Goal: Transaction & Acquisition: Purchase product/service

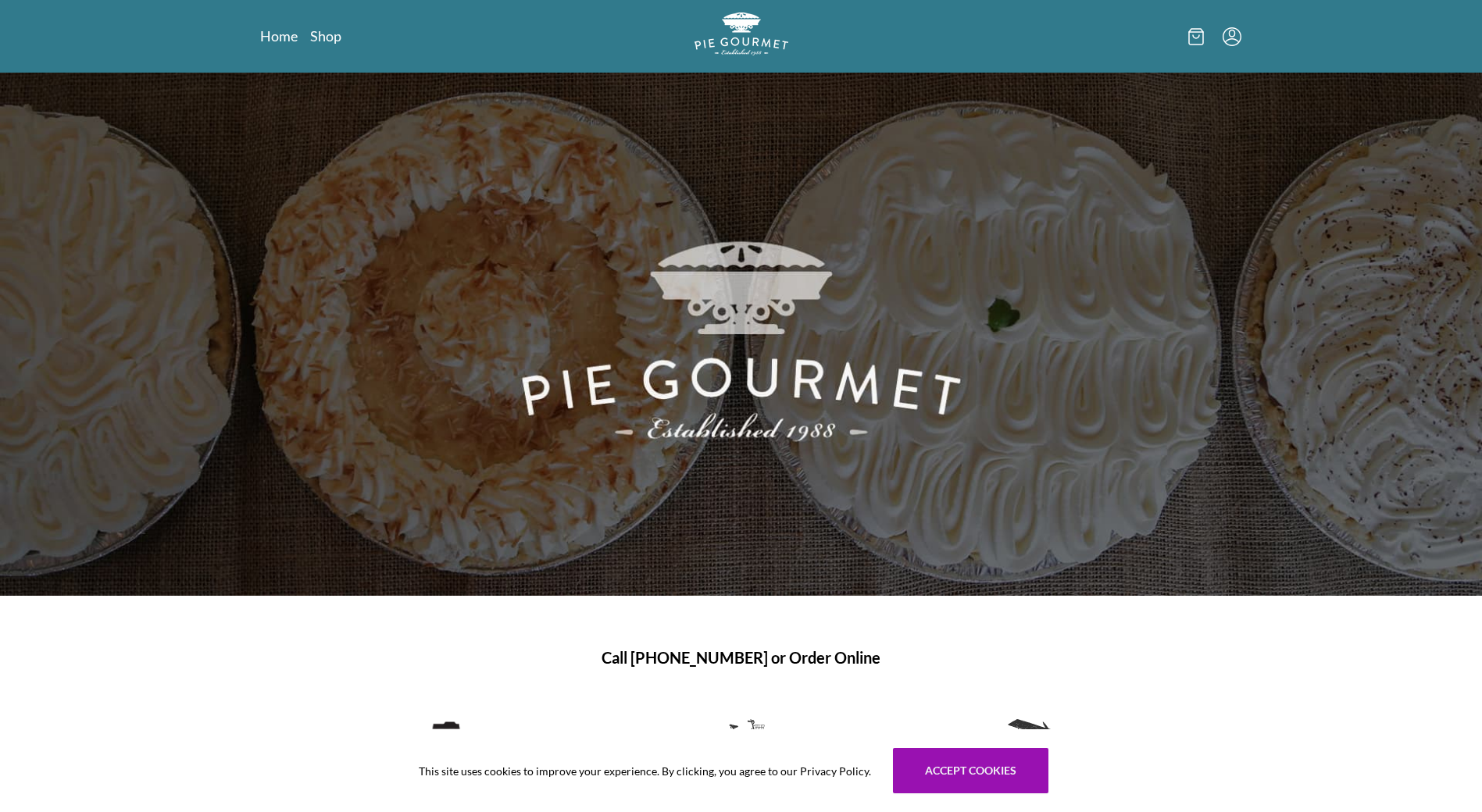
scroll to position [156, 0]
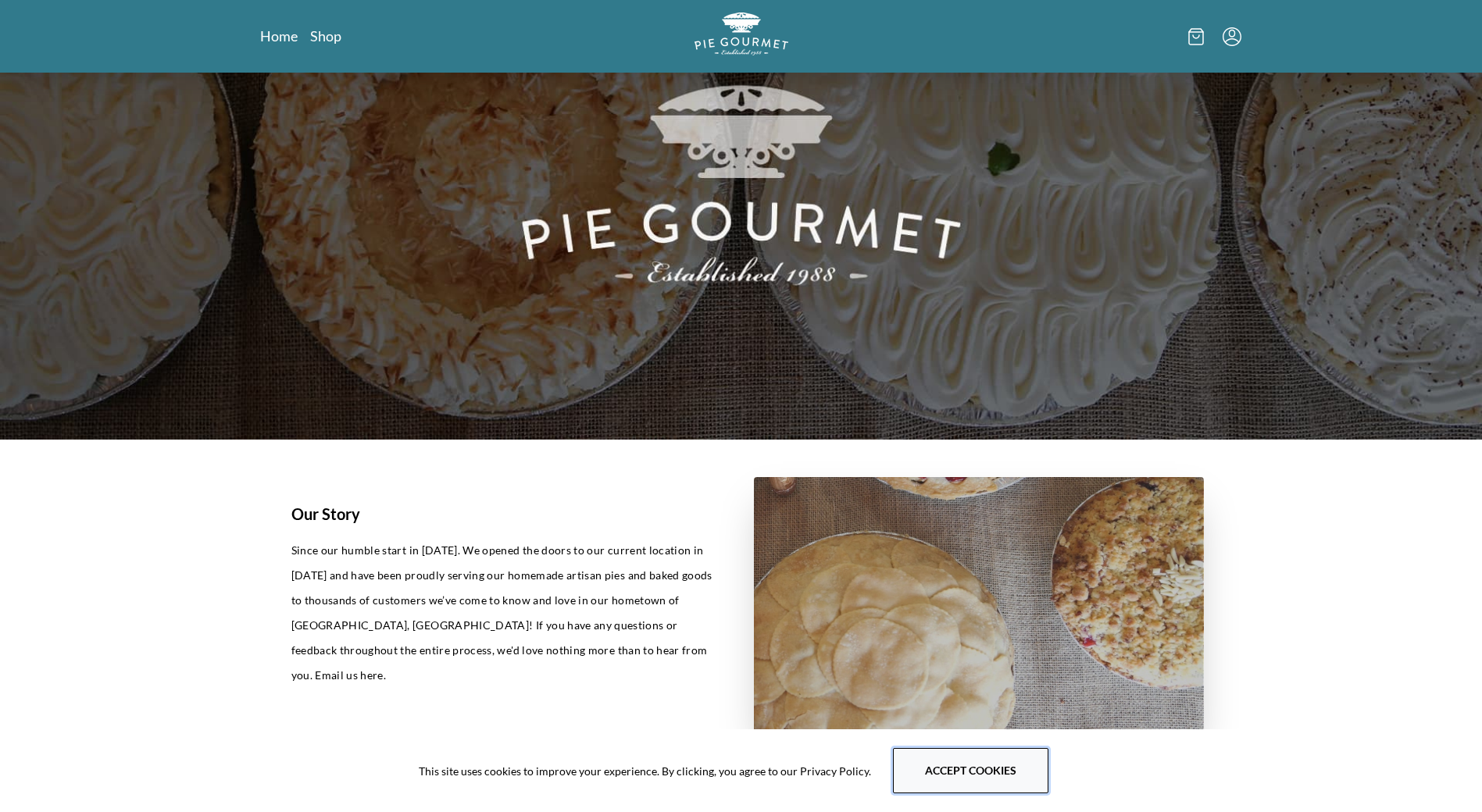
click at [945, 770] on button "Accept cookies" at bounding box center [970, 771] width 155 height 46
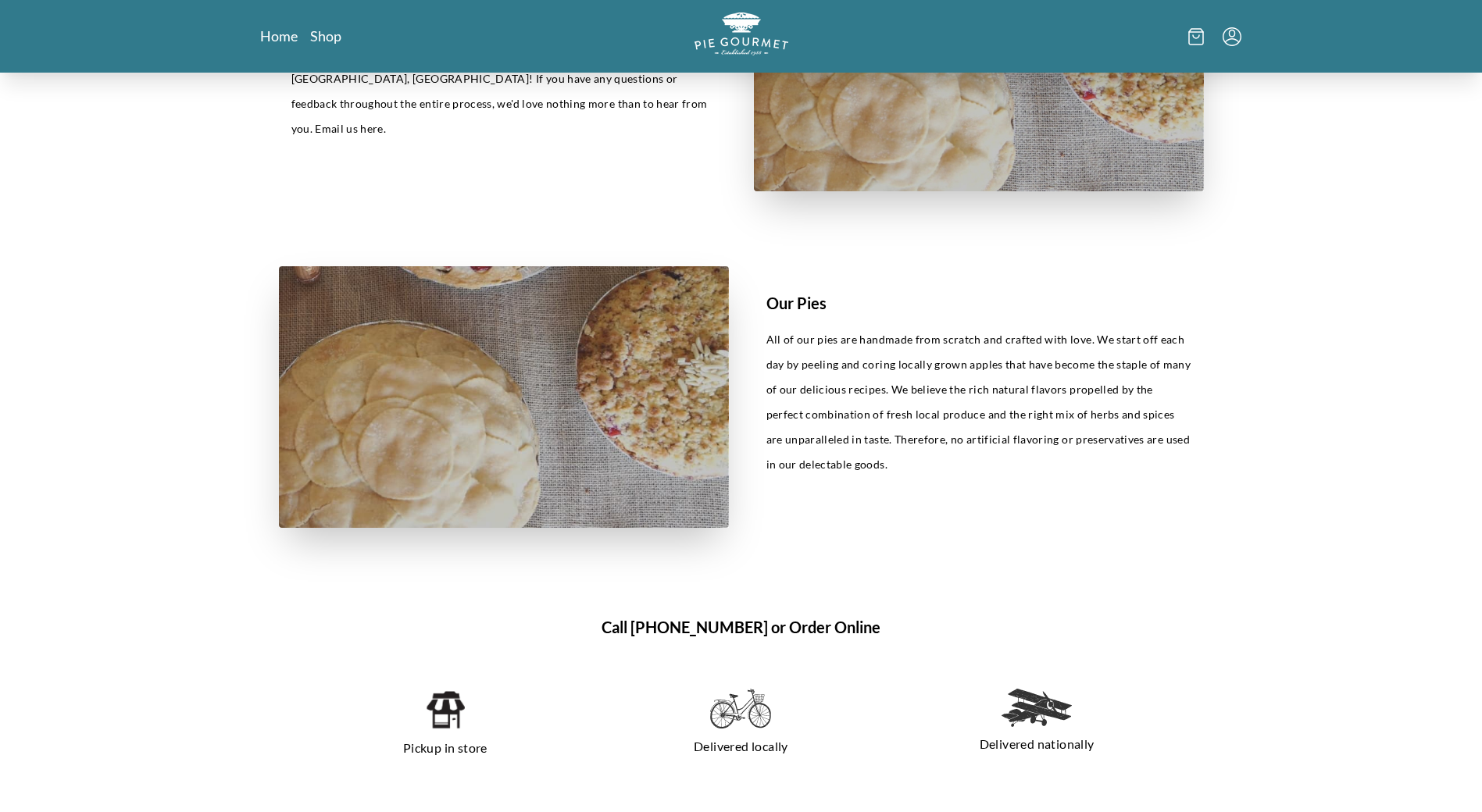
scroll to position [1016, 0]
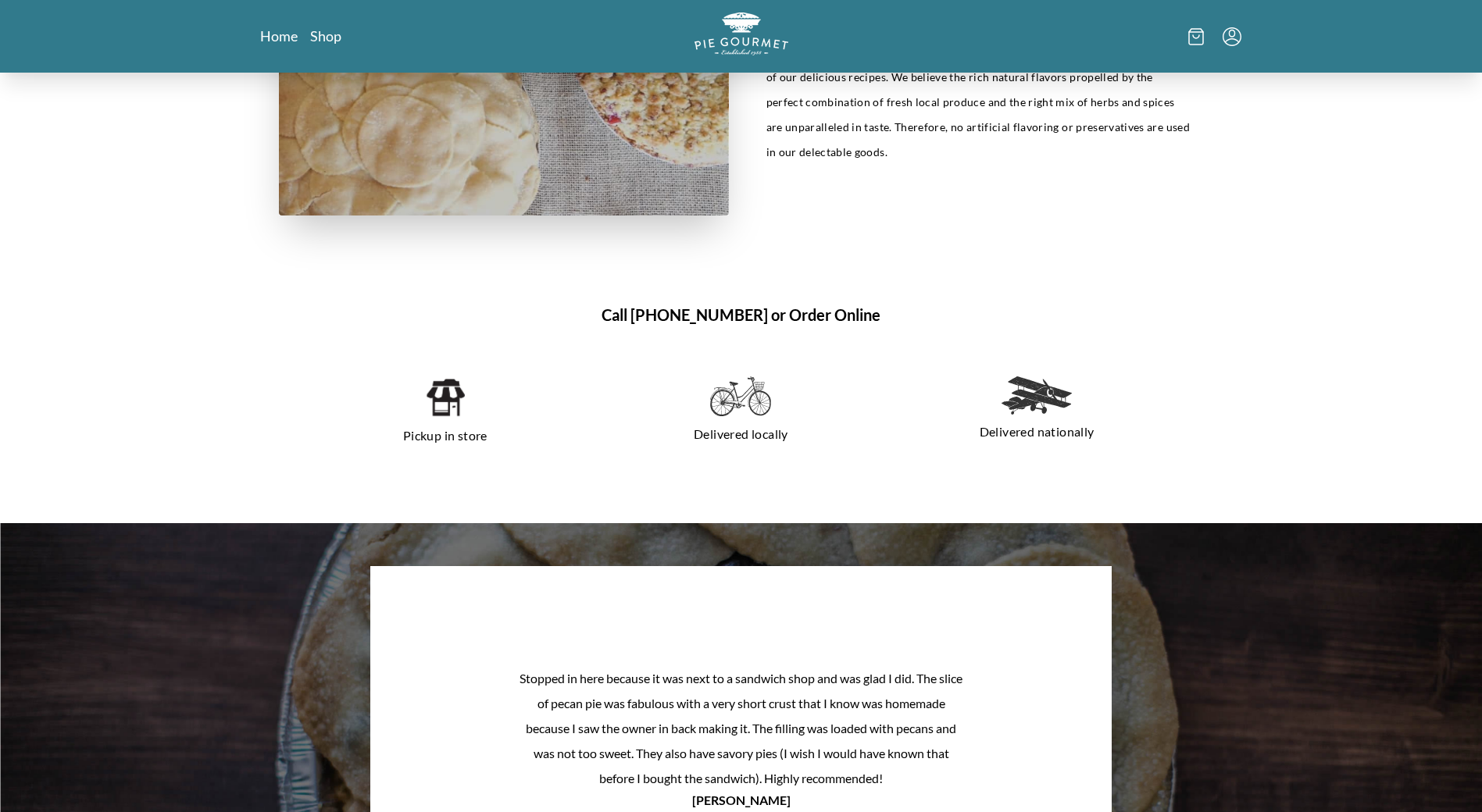
click at [1035, 402] on img at bounding box center [1036, 395] width 71 height 38
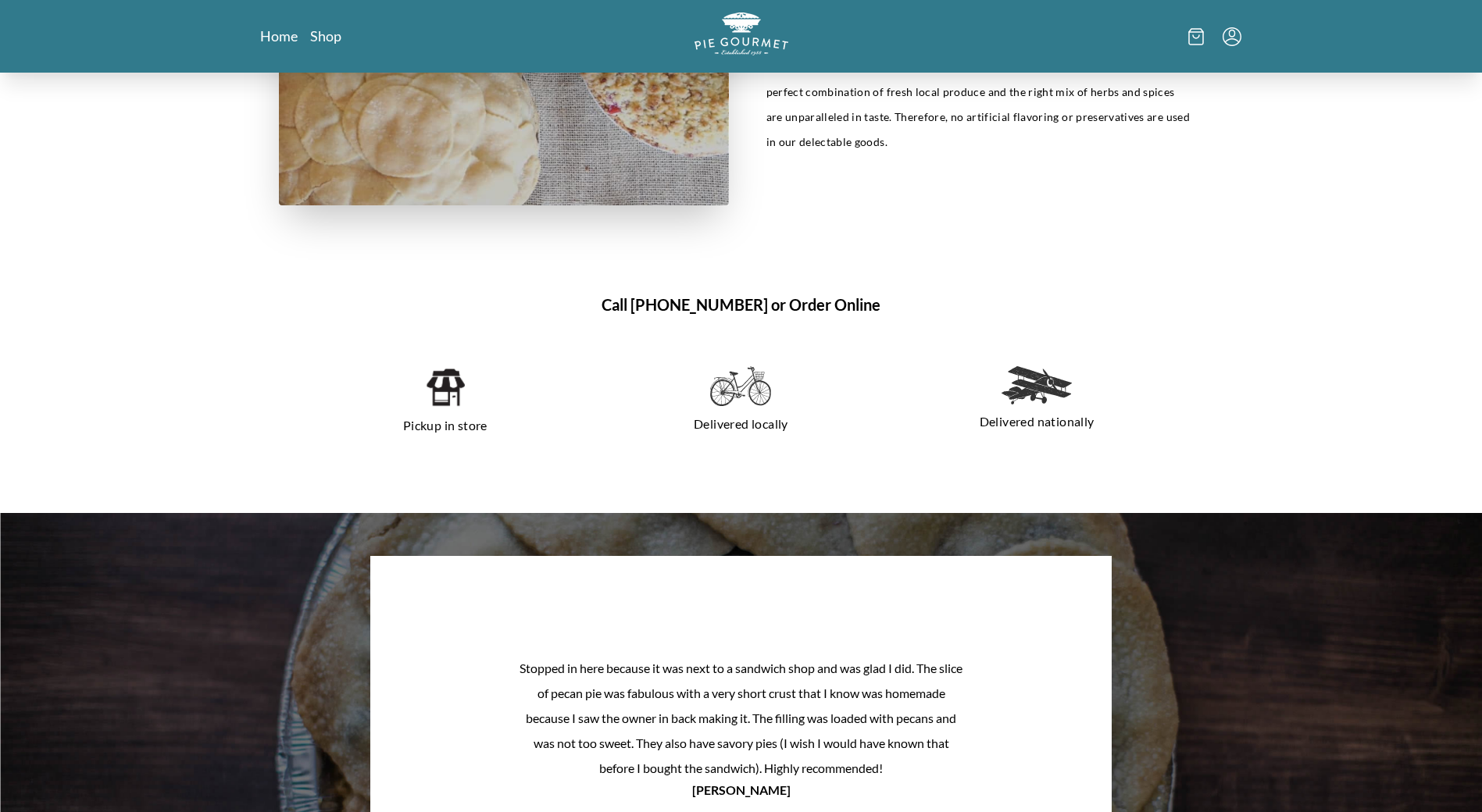
scroll to position [713, 0]
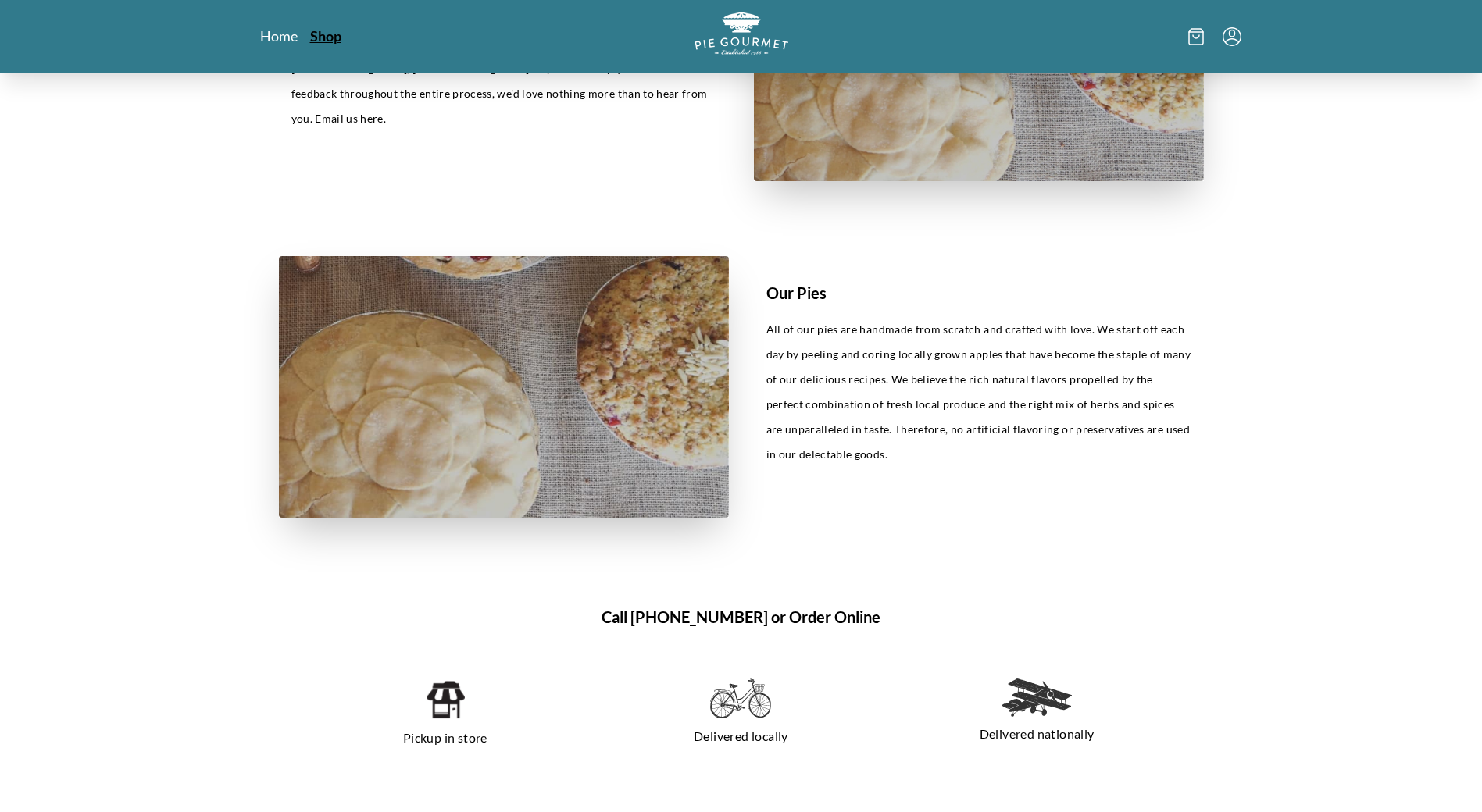
click at [330, 37] on link "Shop" at bounding box center [325, 36] width 31 height 19
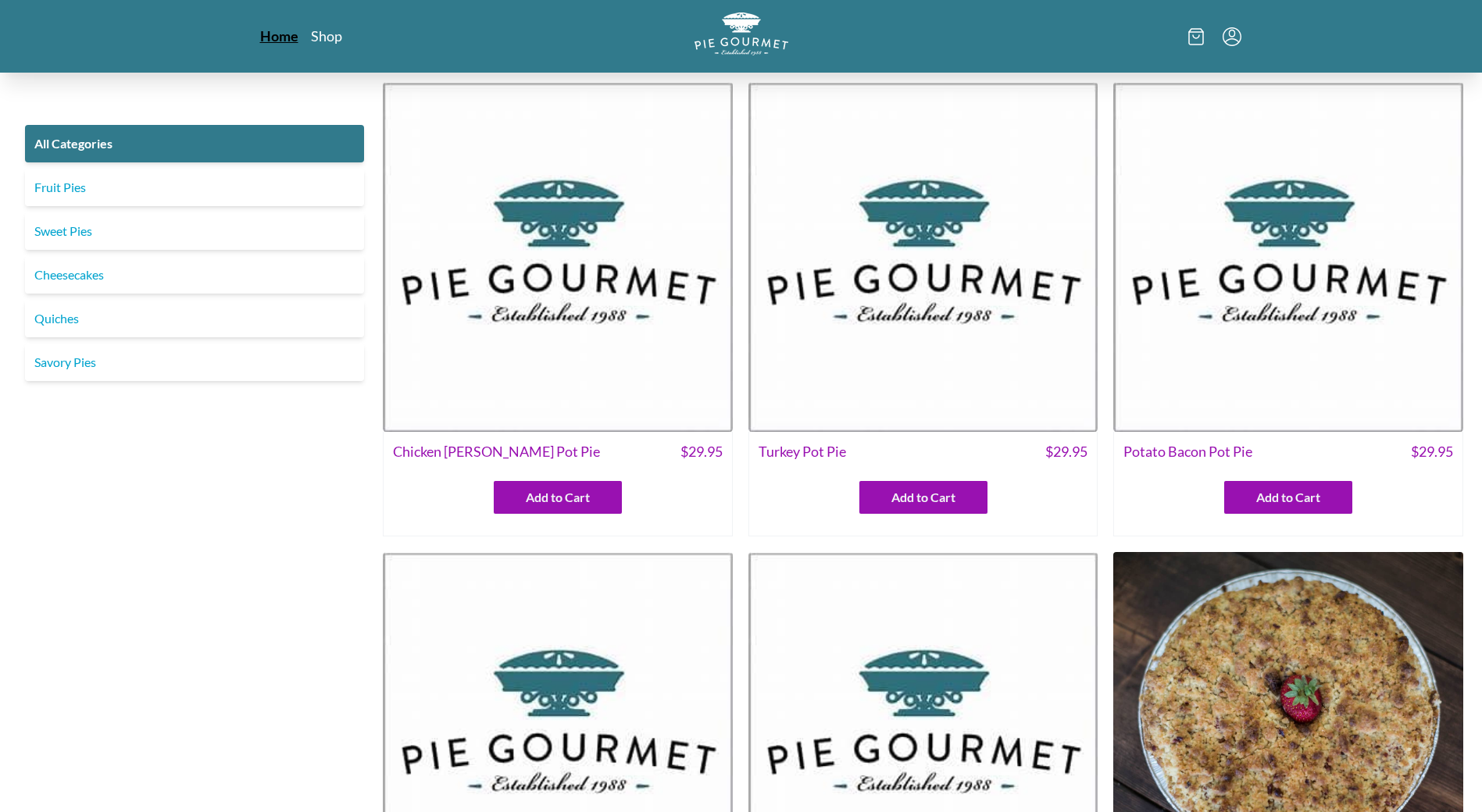
click at [266, 38] on link "Home" at bounding box center [279, 36] width 38 height 19
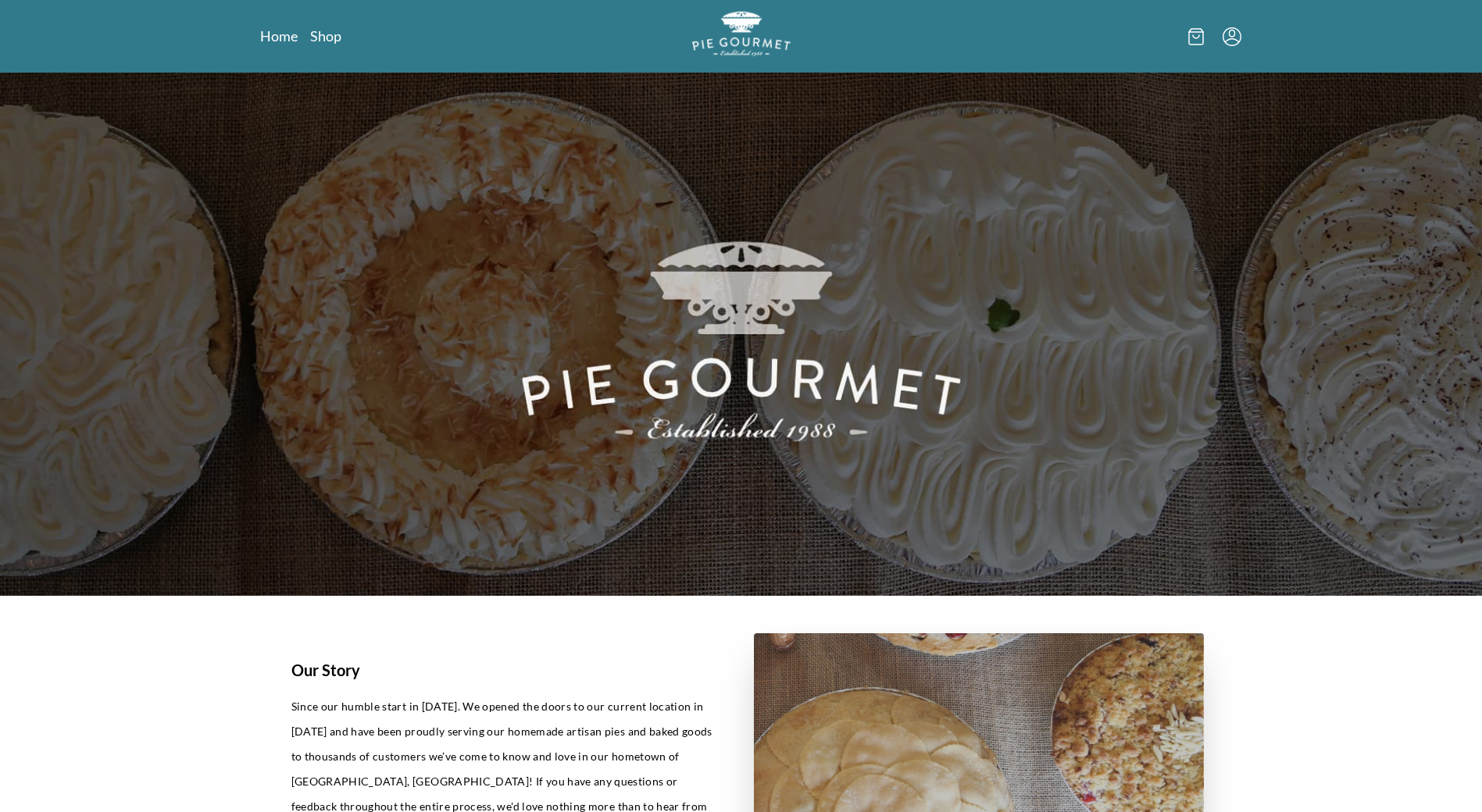
click at [742, 36] on img "Logo" at bounding box center [741, 33] width 98 height 46
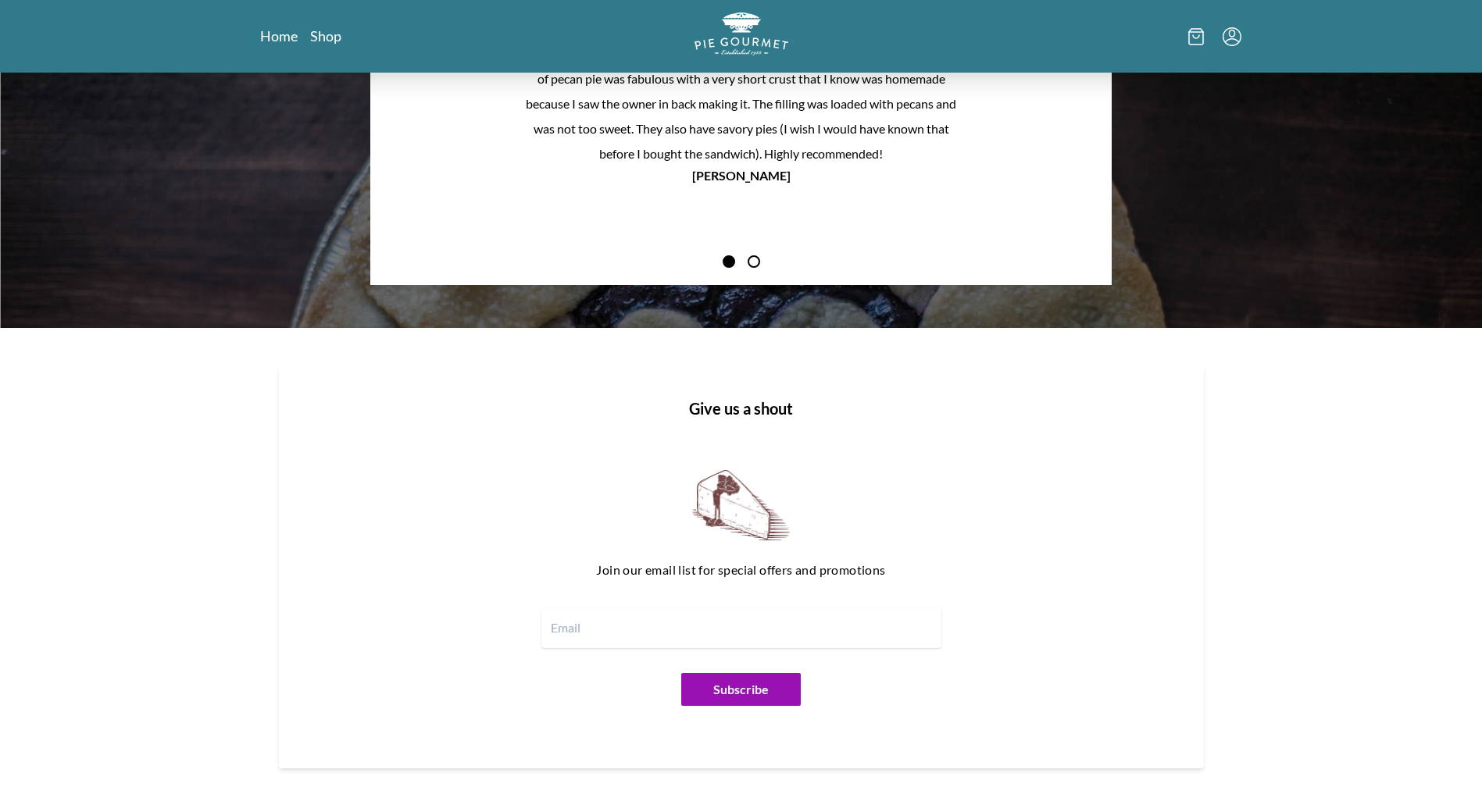
scroll to position [1806, 0]
